Goal: Information Seeking & Learning: Learn about a topic

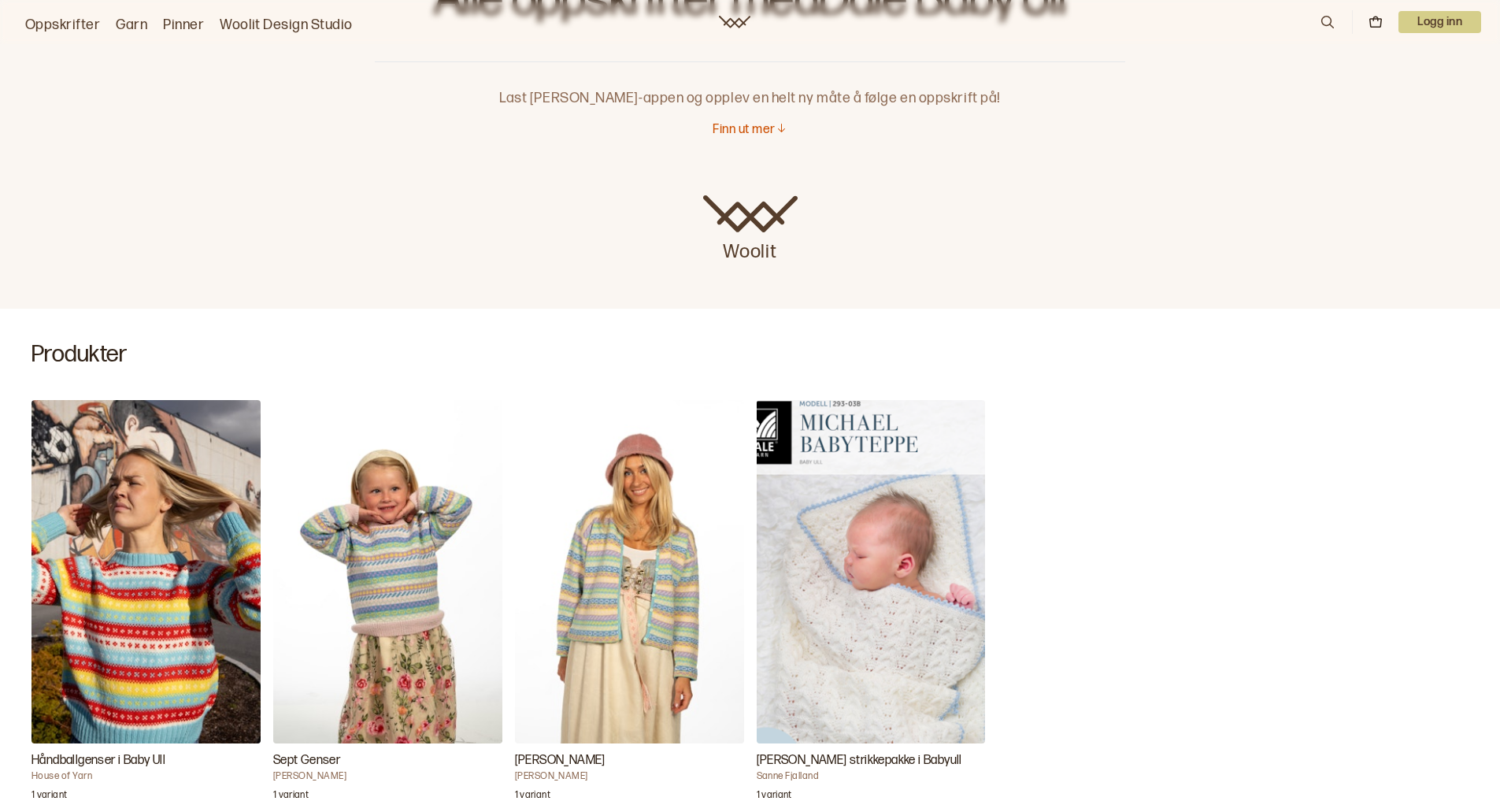
scroll to position [236, 0]
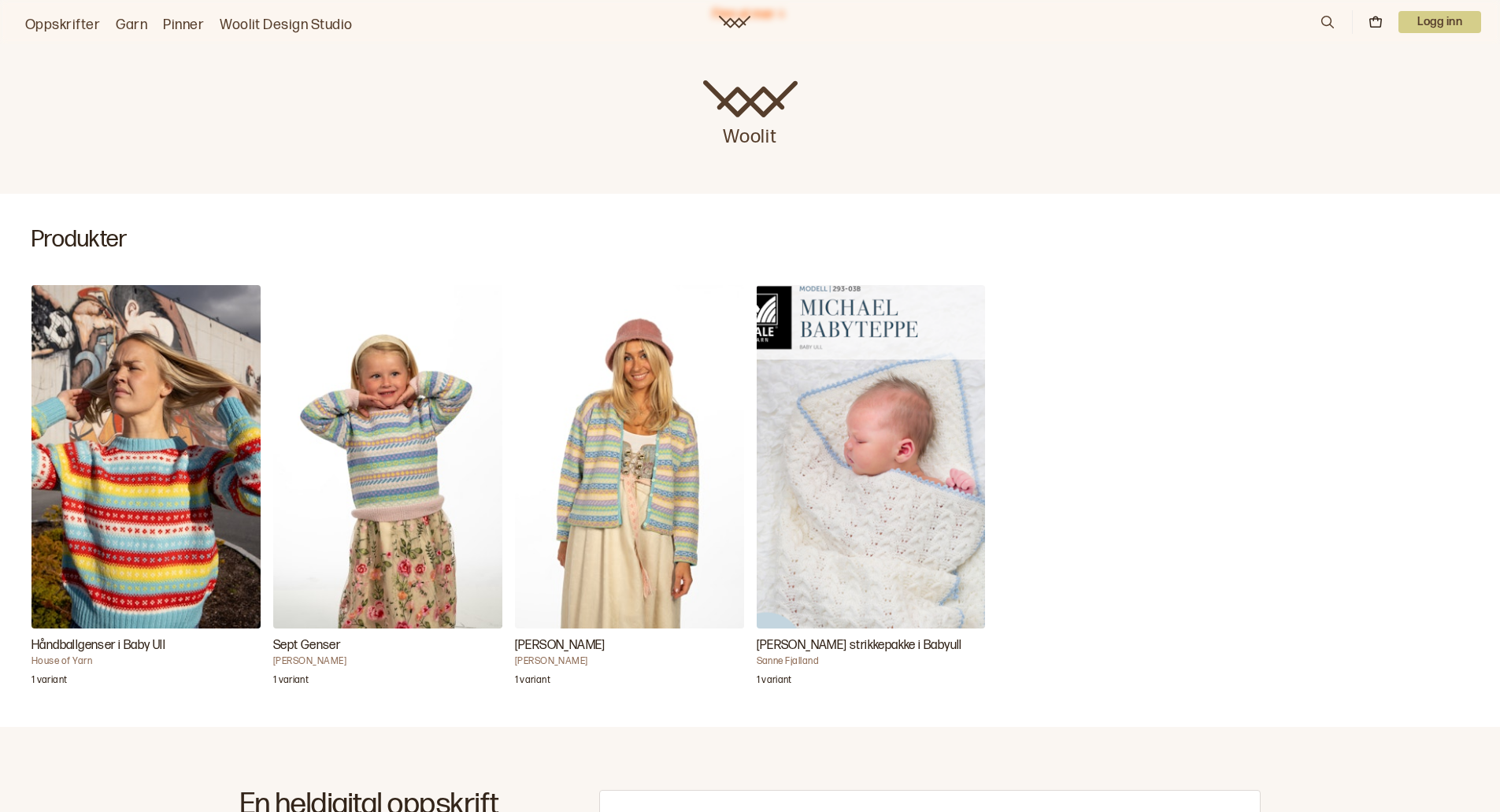
click at [873, 496] on img "Michael Babyteppe strikkepakke i Babyull" at bounding box center [872, 457] width 230 height 343
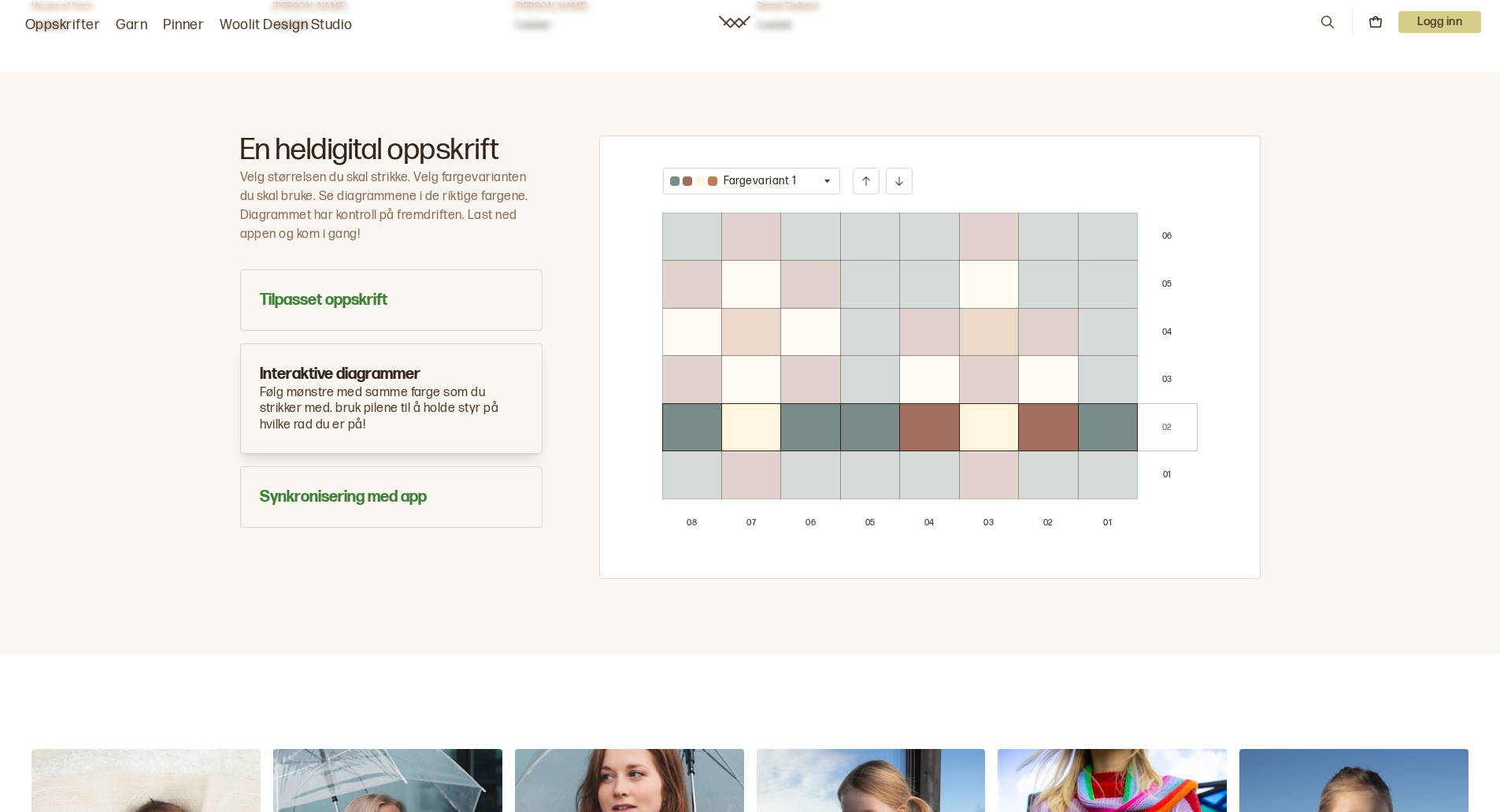
scroll to position [945, 0]
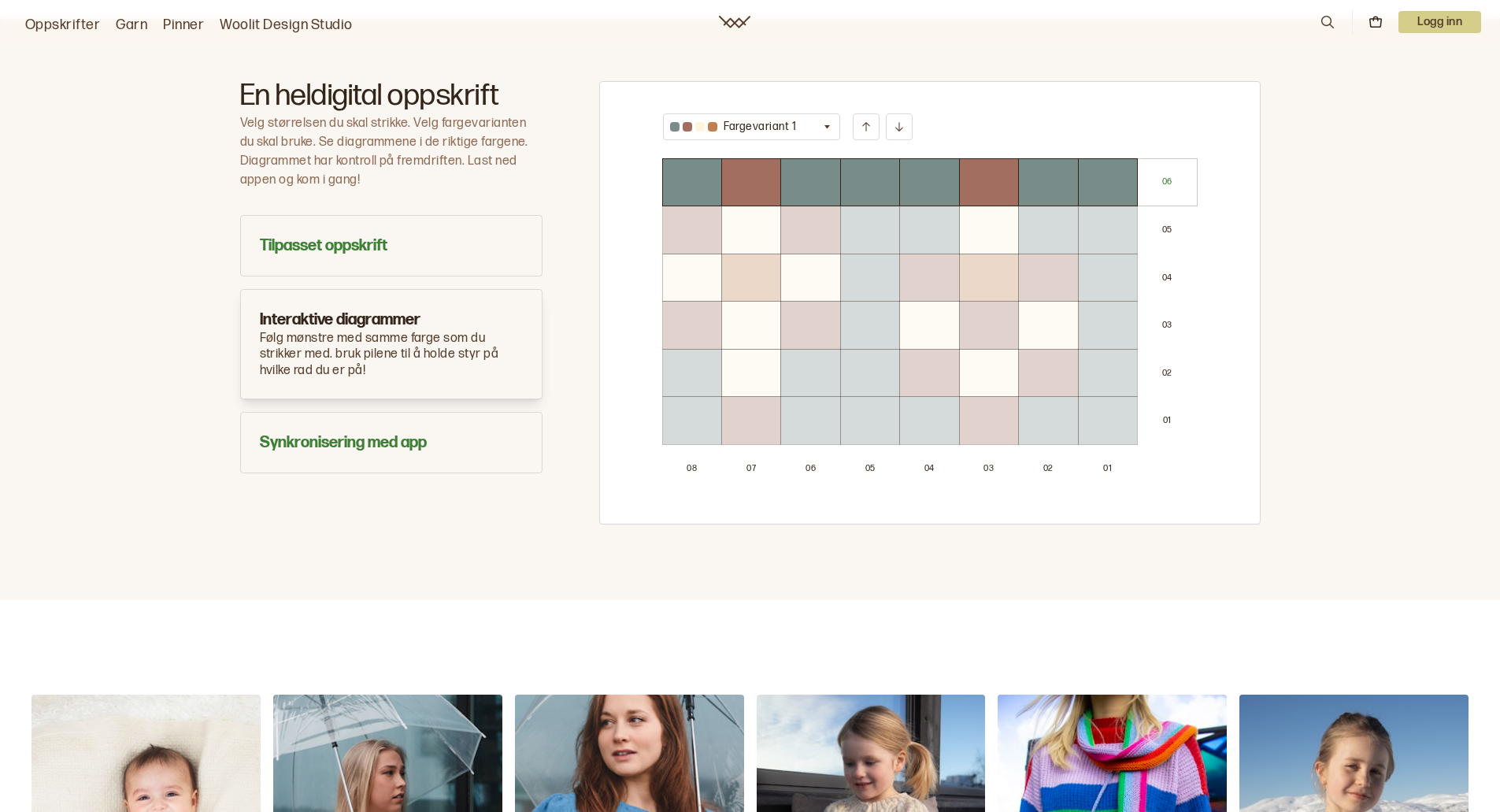
click at [830, 134] on button "Fargevariant 1" at bounding box center [751, 127] width 178 height 27
click at [739, 189] on p "Fargevariant 2" at bounding box center [761, 185] width 75 height 15
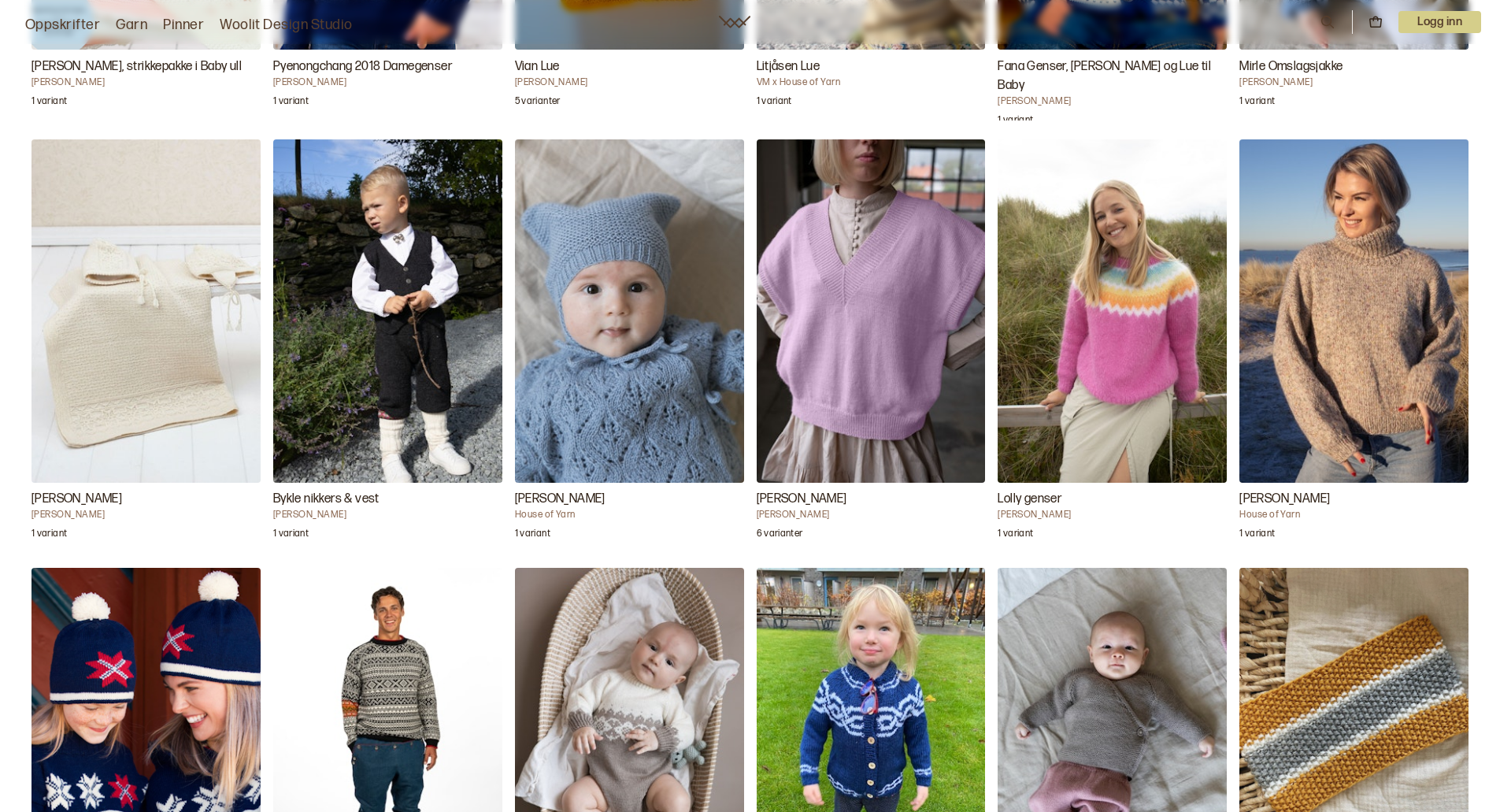
scroll to position [4095, 0]
click at [160, 344] on img "Fabian Babyteppe" at bounding box center [147, 311] width 230 height 343
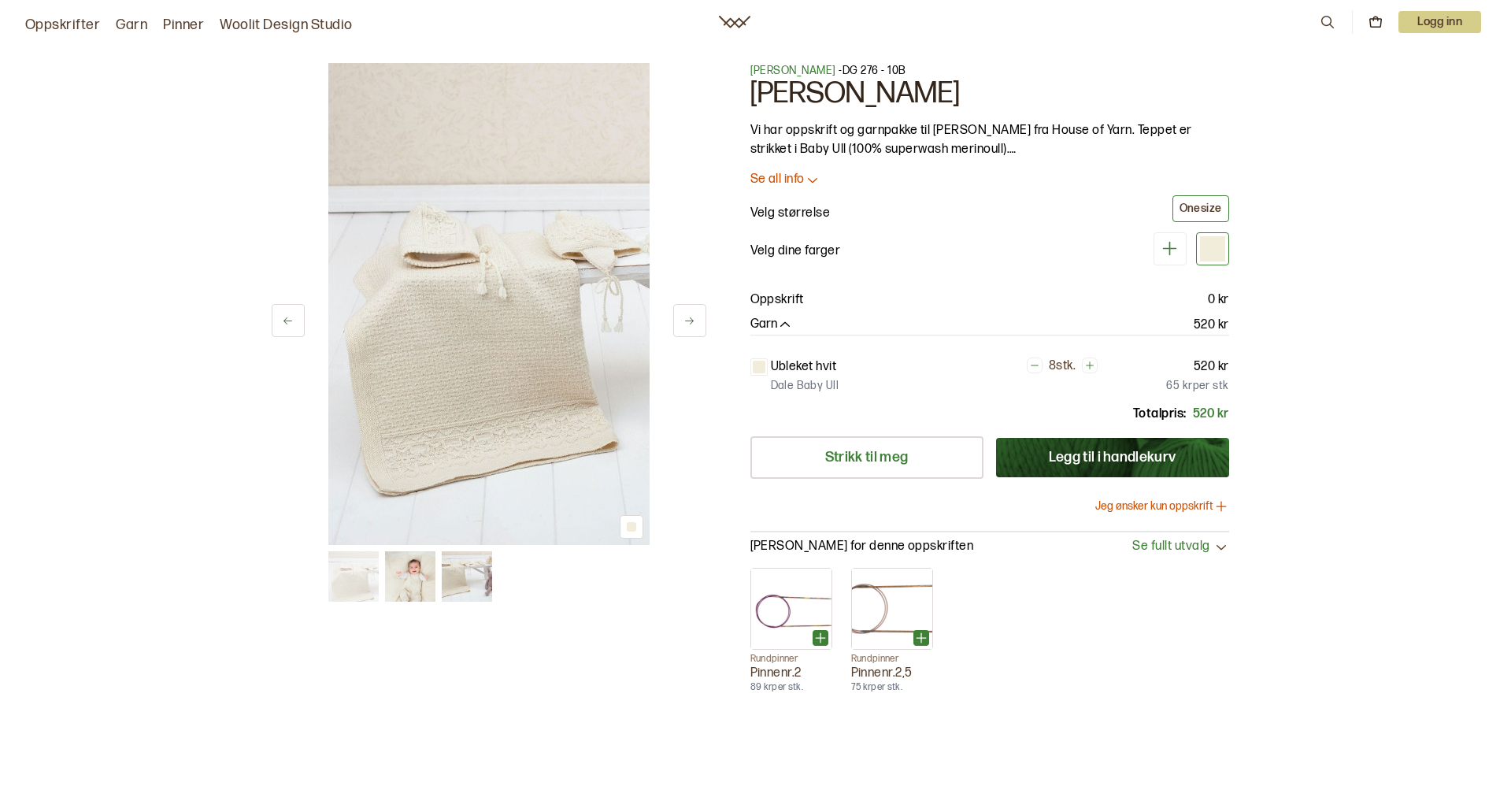
click at [456, 583] on img at bounding box center [467, 577] width 50 height 50
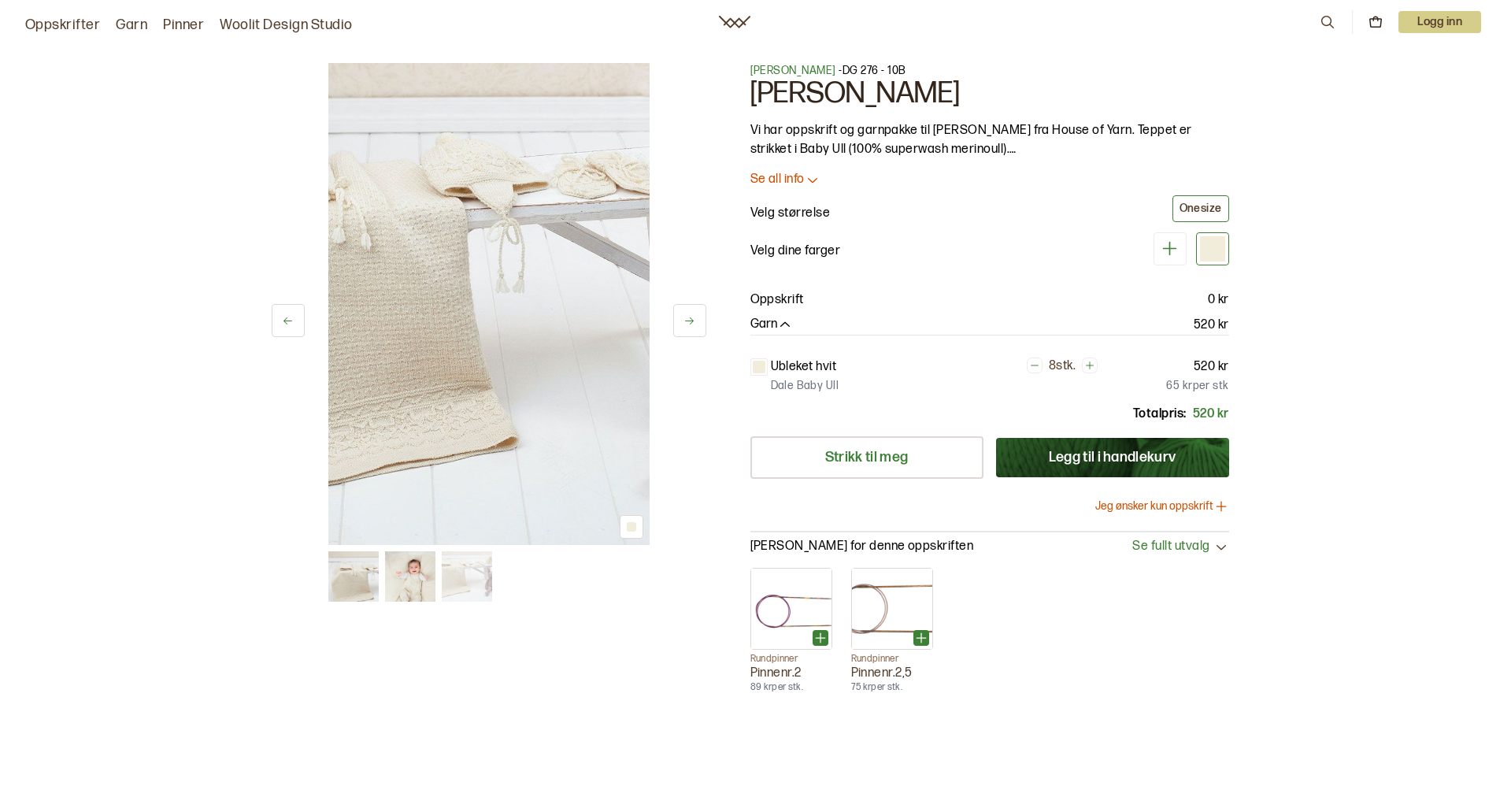
click at [423, 580] on img at bounding box center [410, 577] width 50 height 50
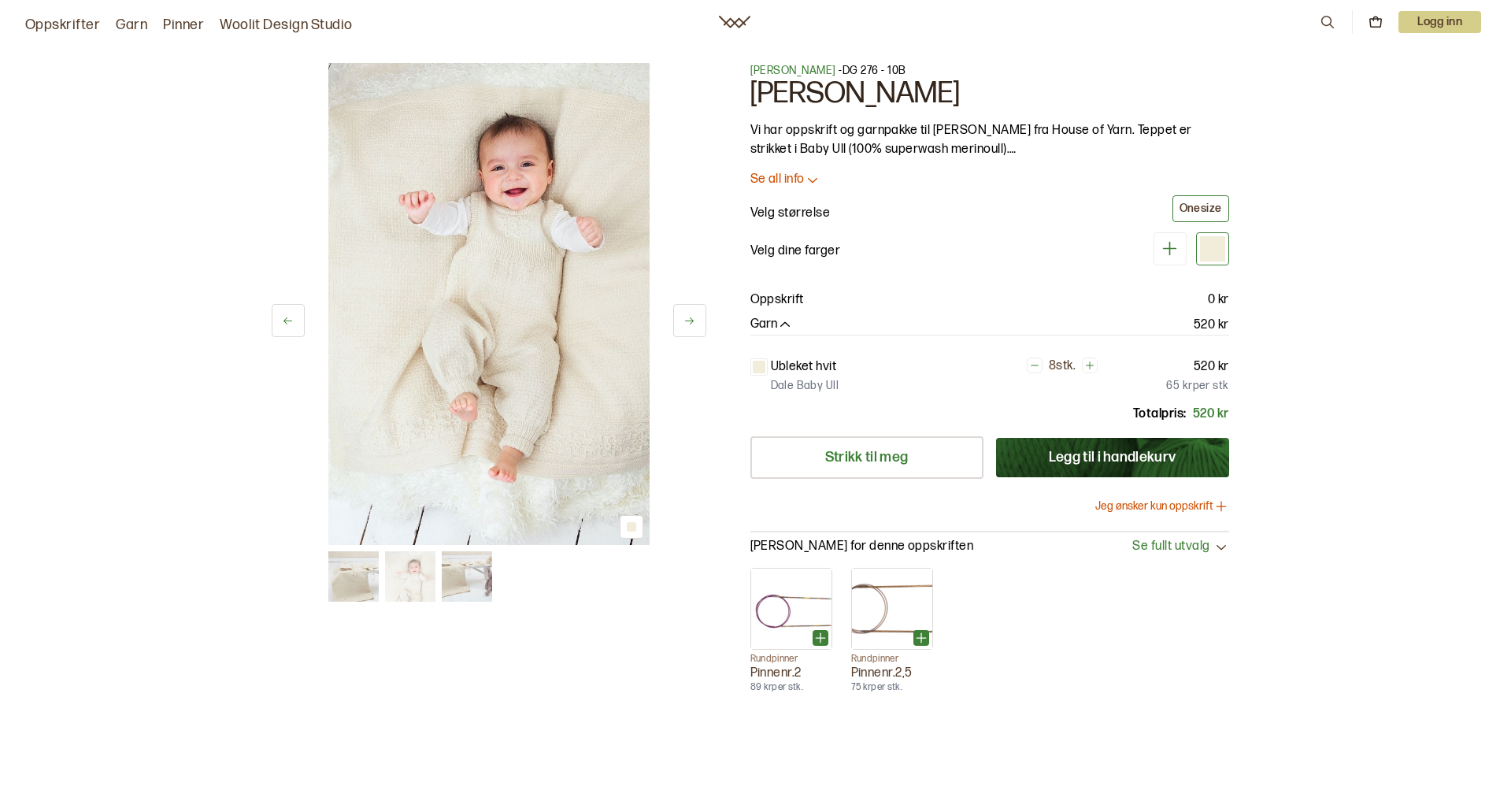
click at [361, 579] on img at bounding box center [353, 577] width 50 height 50
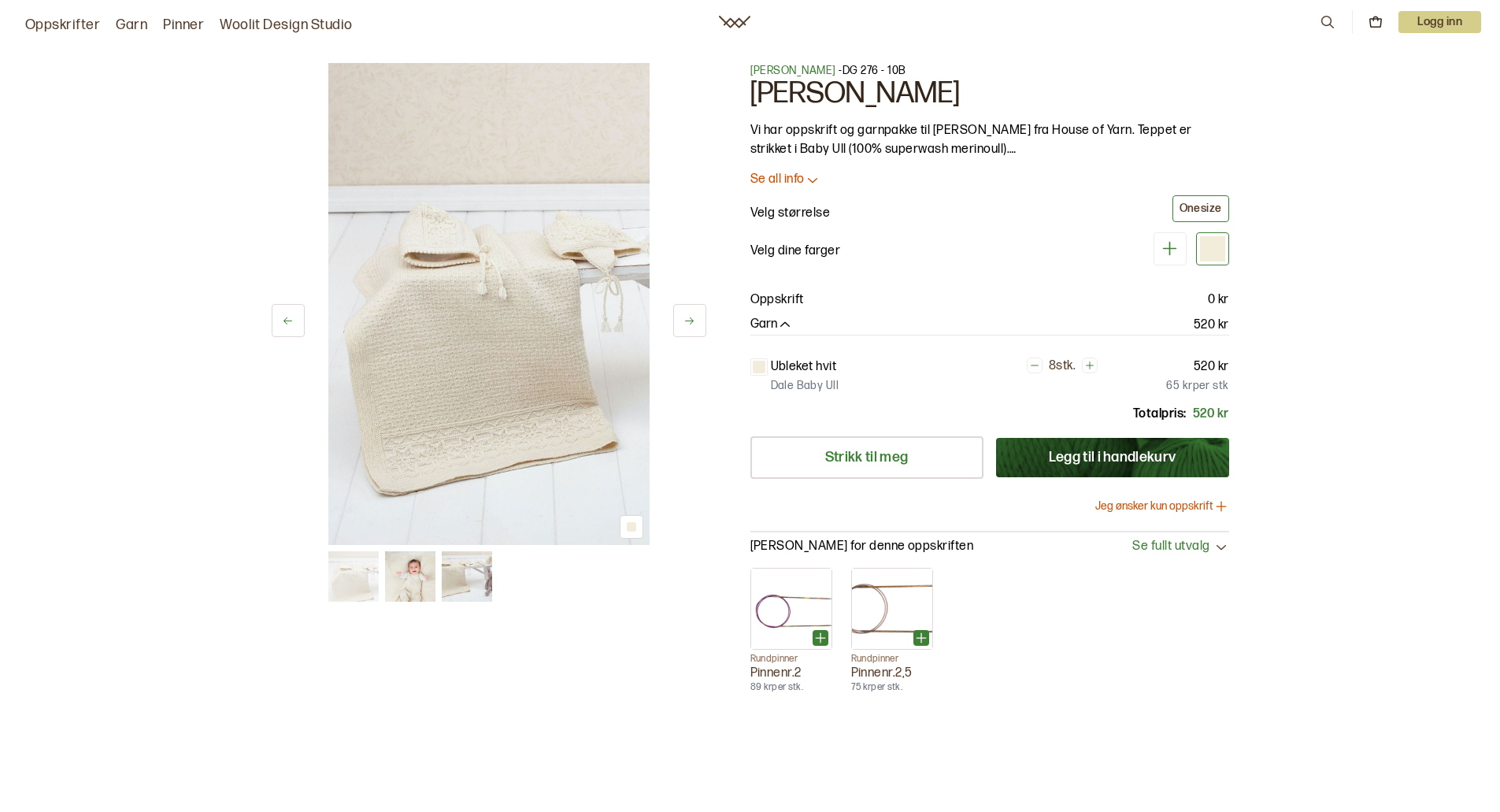
click at [460, 440] on img at bounding box center [488, 304] width 321 height 482
click at [1429, 191] on div "1 av 3 1 av 3 [PERSON_NAME] - DG 276 - 10B [PERSON_NAME] har oppskrift og garnp…" at bounding box center [750, 496] width 1500 height 928
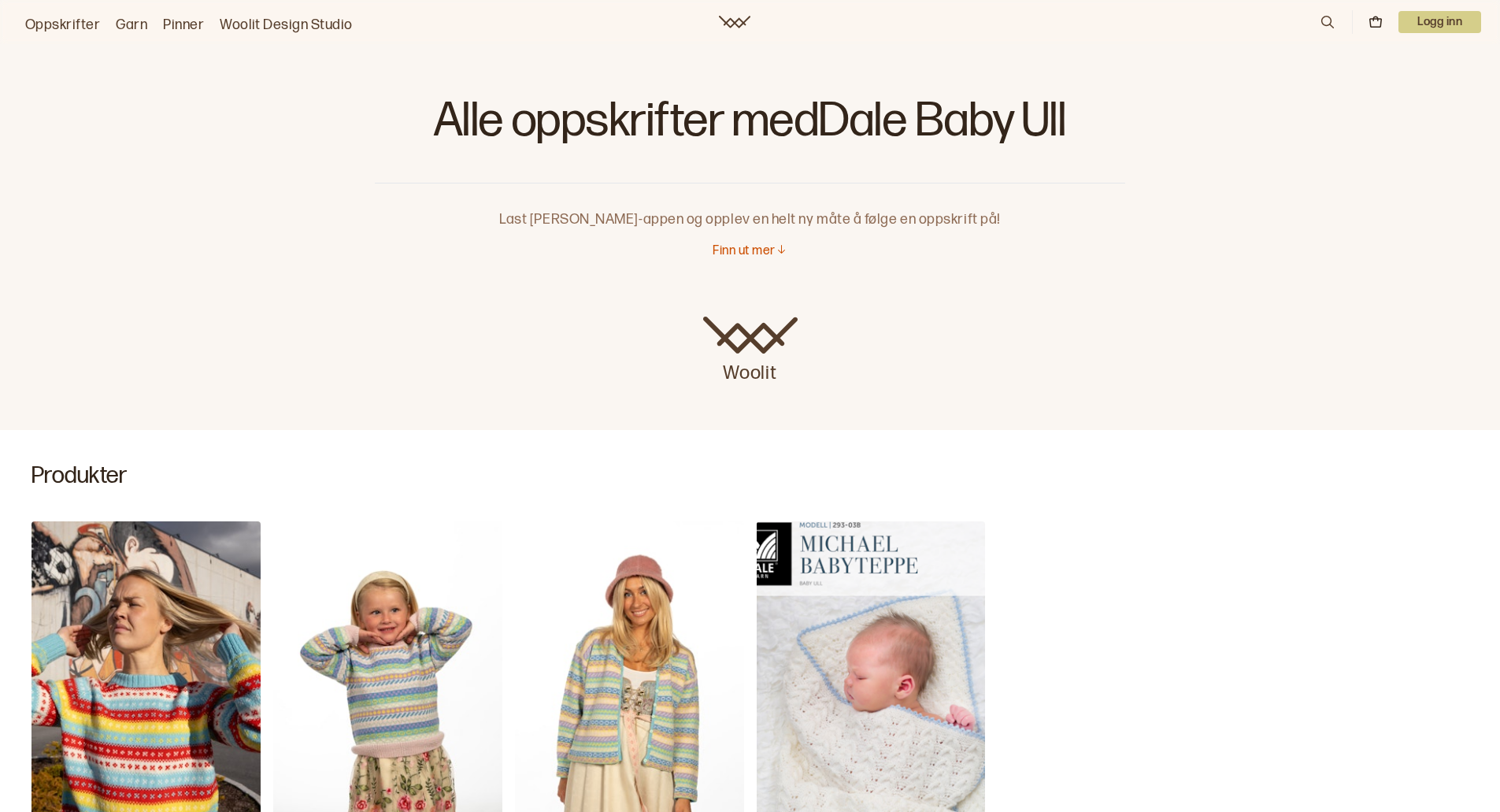
click at [42, 20] on link "Oppskrifter" at bounding box center [63, 25] width 75 height 22
